Goal: Information Seeking & Learning: Learn about a topic

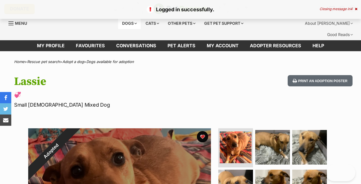
click at [125, 23] on div "Dogs" at bounding box center [129, 23] width 23 height 11
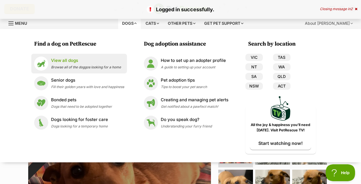
click at [64, 60] on p "View all dogs" at bounding box center [86, 60] width 70 height 6
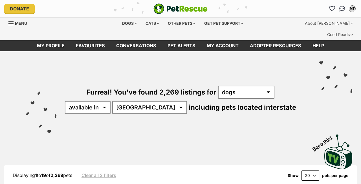
select select "TAS"
click at [130, 101] on select "Australia ACT NSW NT QLD SA TAS VIC WA" at bounding box center [149, 107] width 75 height 13
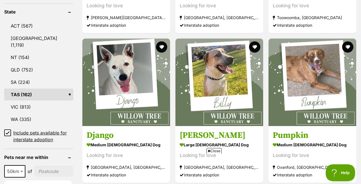
scroll to position [427, 0]
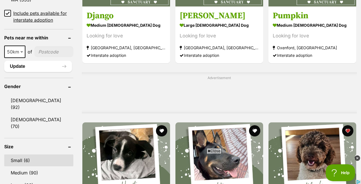
click at [20, 155] on link "Small (6)" at bounding box center [38, 161] width 69 height 12
click at [22, 155] on link "Small (6)" at bounding box center [38, 161] width 69 height 12
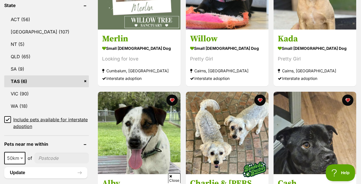
scroll to position [323, 0]
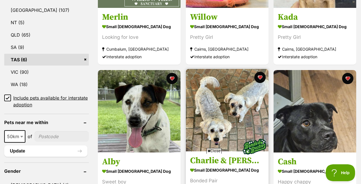
click at [238, 69] on img at bounding box center [227, 110] width 83 height 83
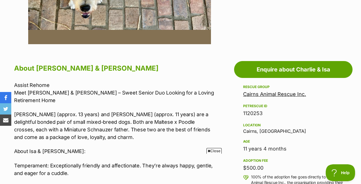
scroll to position [268, 0]
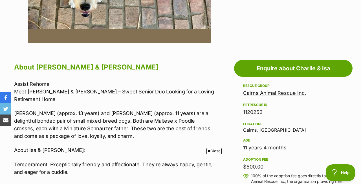
click at [263, 90] on link "Cairns Animal Rescue Inc." at bounding box center [274, 93] width 63 height 6
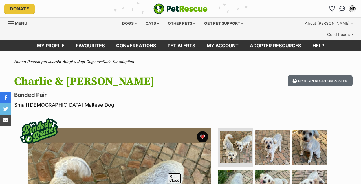
scroll to position [558, 0]
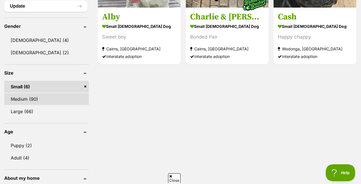
scroll to position [484, 0]
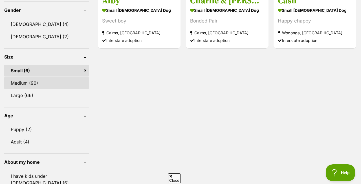
click at [21, 77] on link "Medium (90)" at bounding box center [46, 83] width 85 height 12
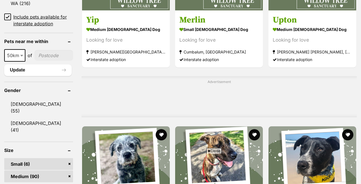
scroll to position [504, 0]
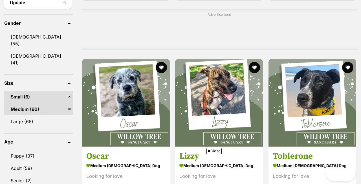
click at [71, 91] on link "Small (6)" at bounding box center [38, 97] width 69 height 12
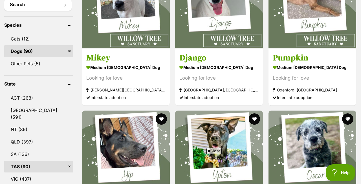
scroll to position [265, 0]
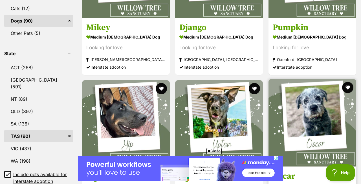
click at [319, 79] on img at bounding box center [312, 123] width 88 height 88
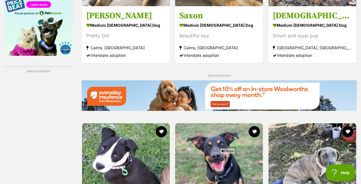
scroll to position [1454, 0]
